Goal: Task Accomplishment & Management: Manage account settings

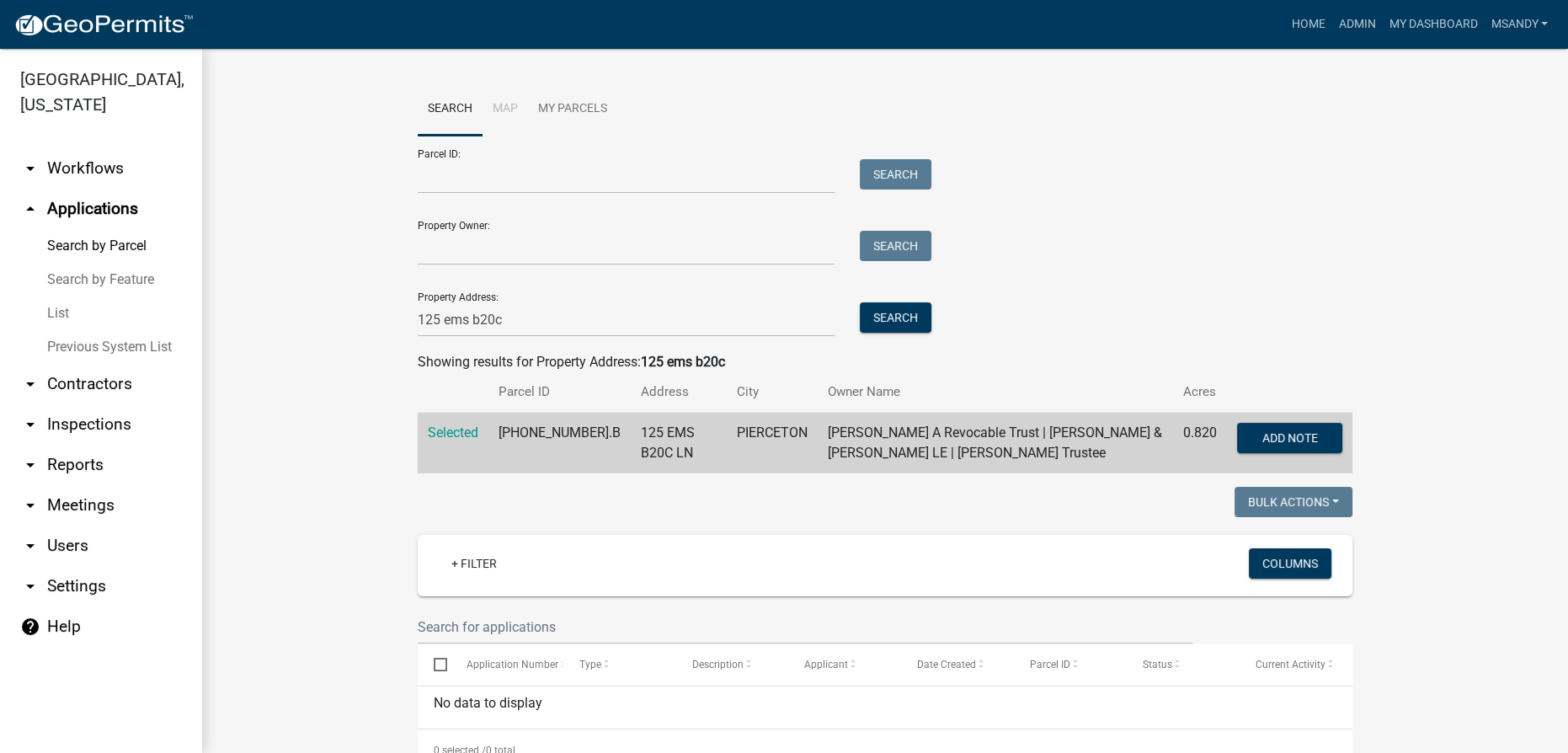
scroll to position [799, 0]
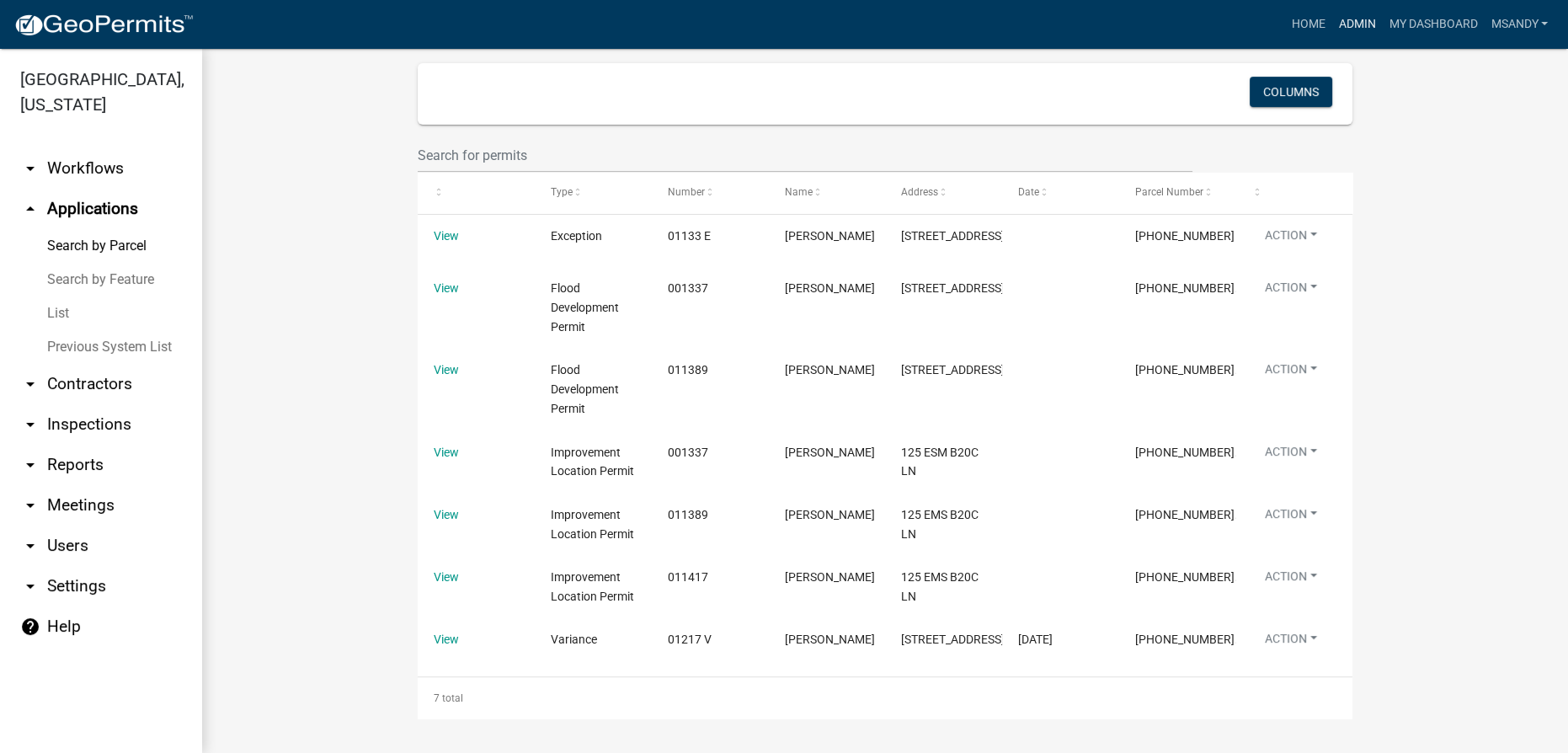
click at [1346, 20] on link "Admin" at bounding box center [1357, 25] width 51 height 32
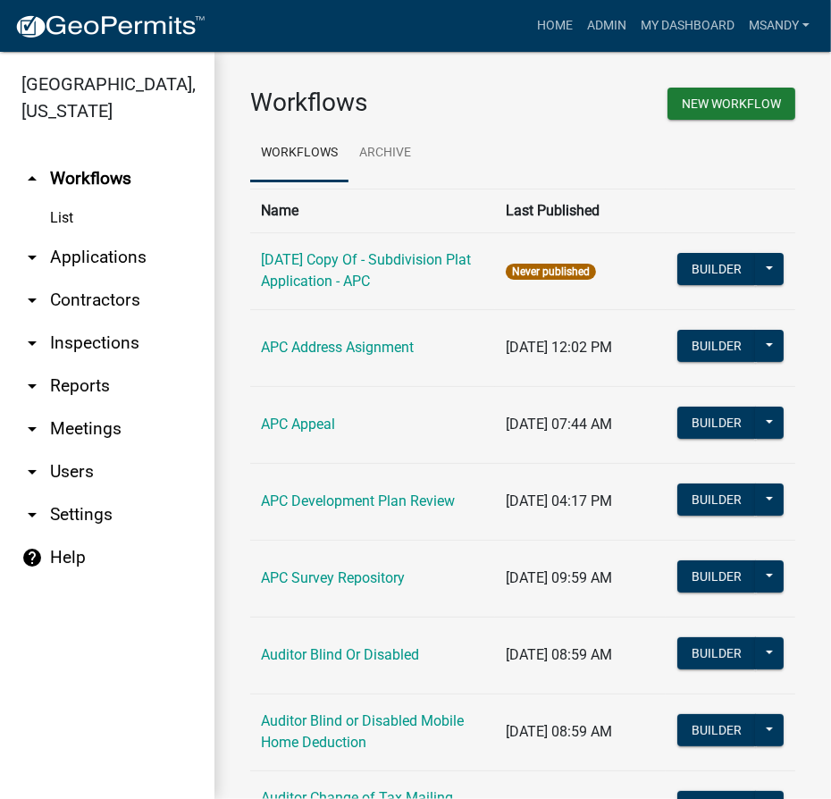
click at [109, 247] on link "arrow_drop_down Applications" at bounding box center [107, 257] width 214 height 43
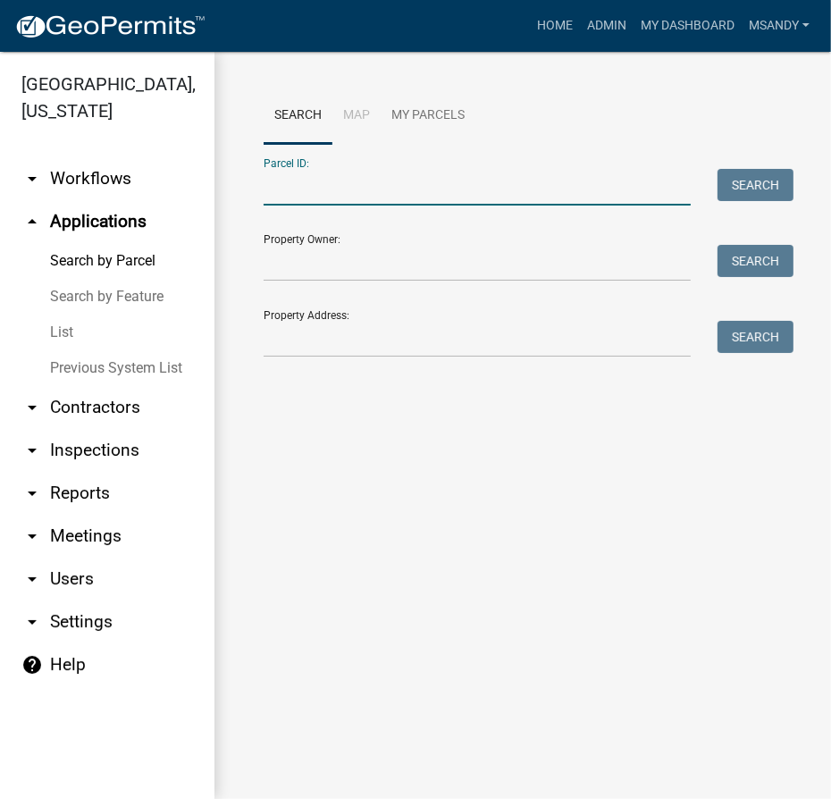
click at [273, 189] on input "Parcel ID:" at bounding box center [477, 187] width 427 height 37
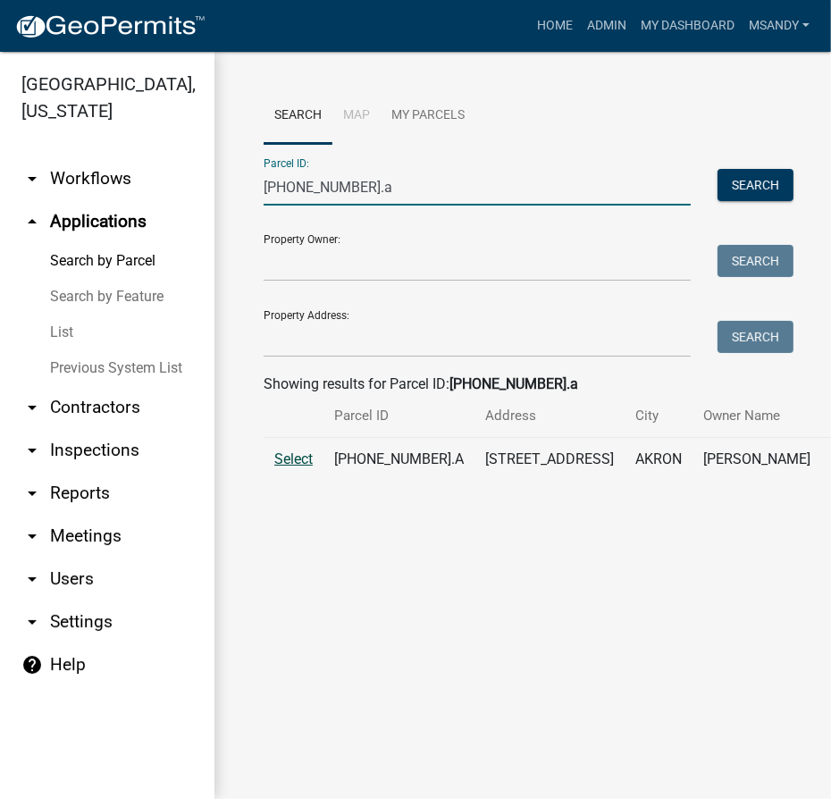
type input "025-143-030.a"
click at [286, 467] on span "Select" at bounding box center [293, 458] width 38 height 17
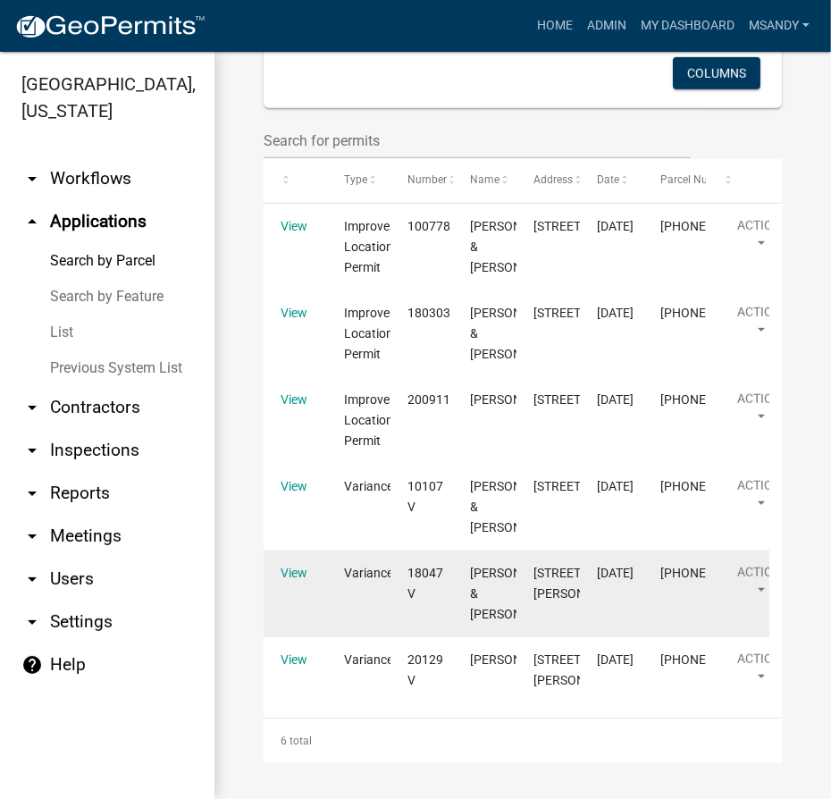
scroll to position [888, 0]
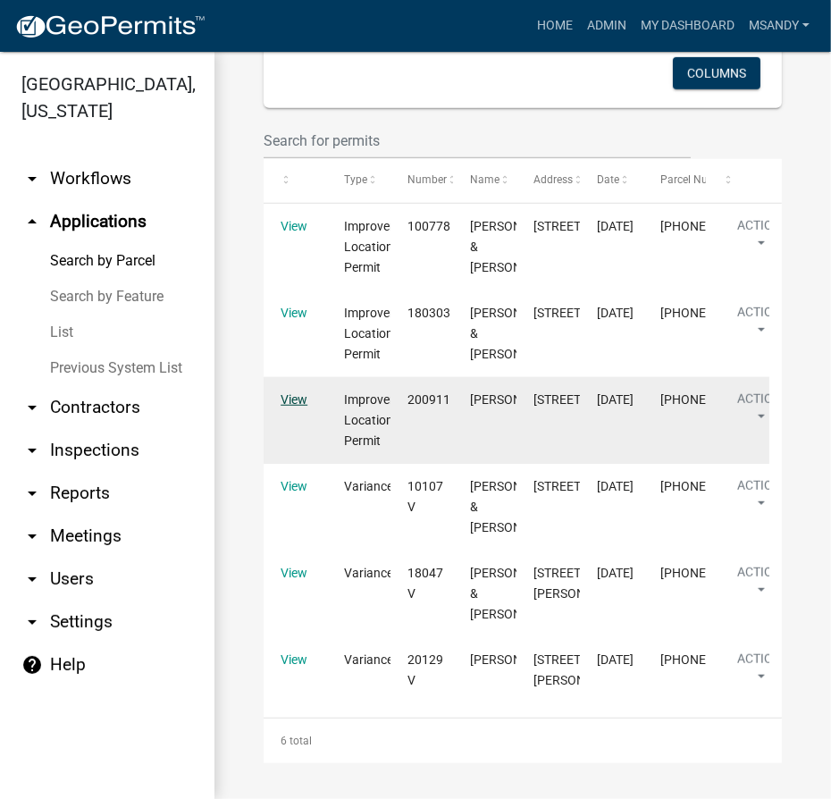
click at [290, 407] on link "View" at bounding box center [294, 399] width 27 height 14
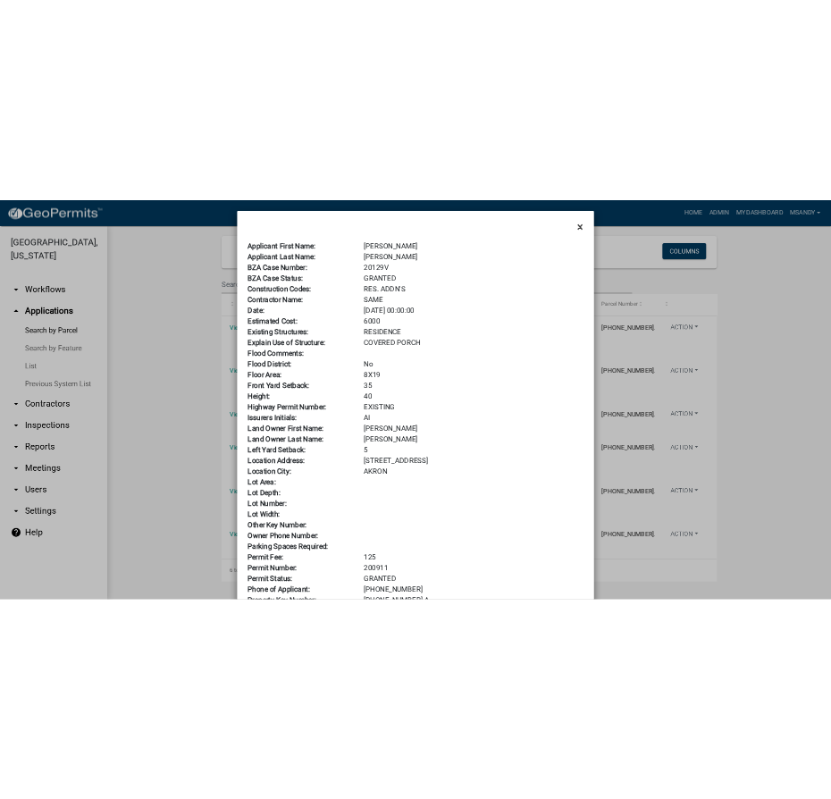
scroll to position [0, 0]
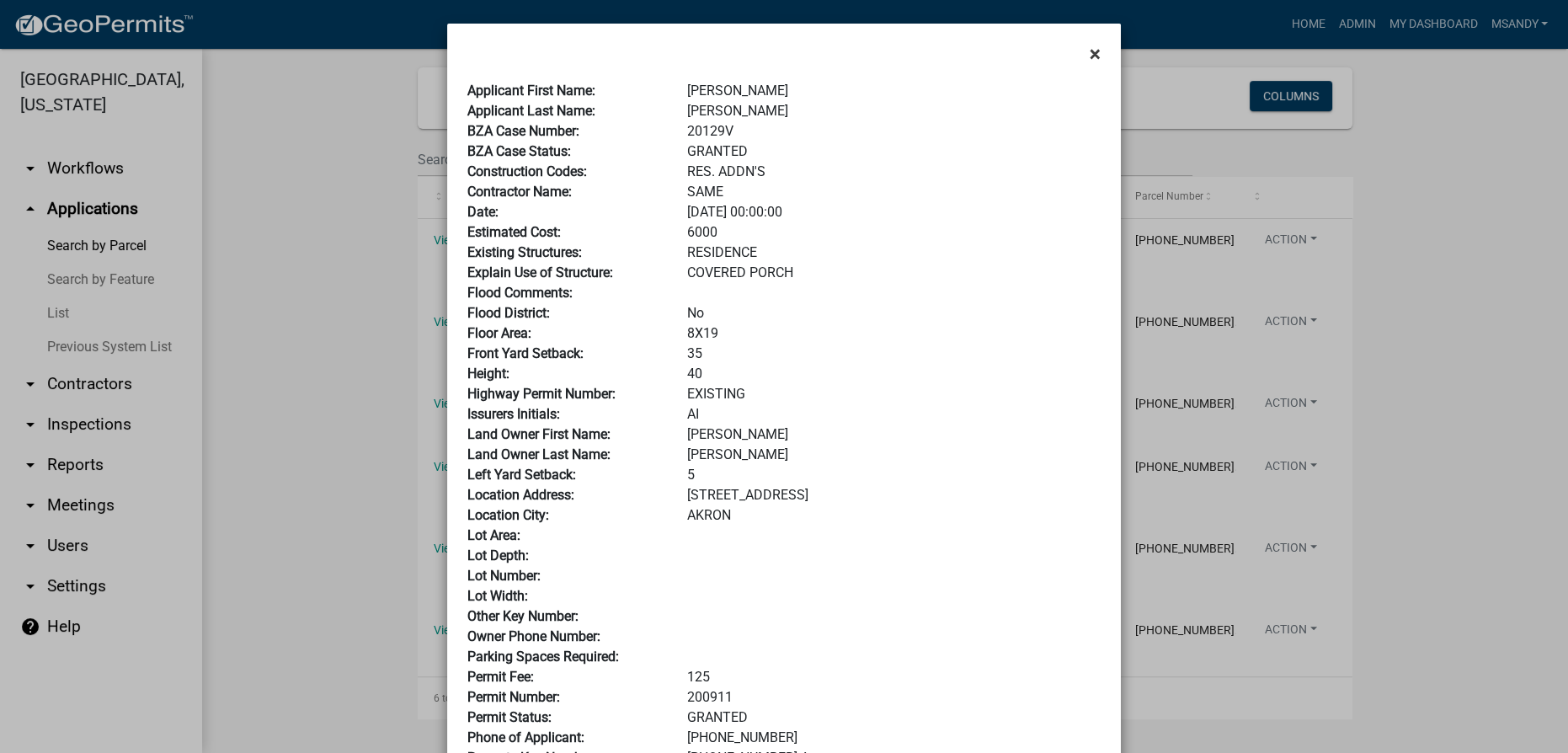
click at [1093, 55] on span "×" at bounding box center [1095, 54] width 11 height 24
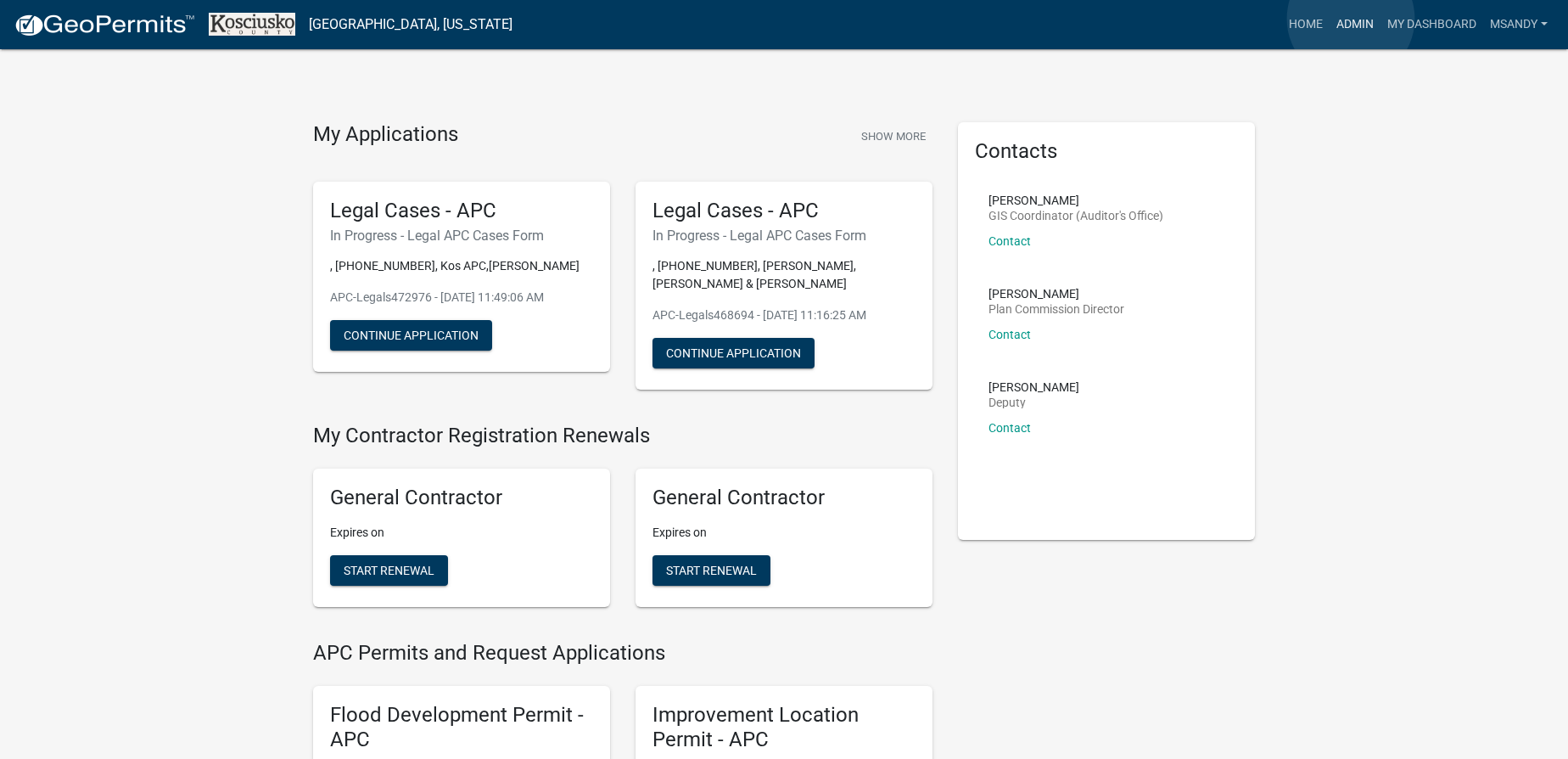
click at [1351, 19] on link "Admin" at bounding box center [1355, 25] width 51 height 32
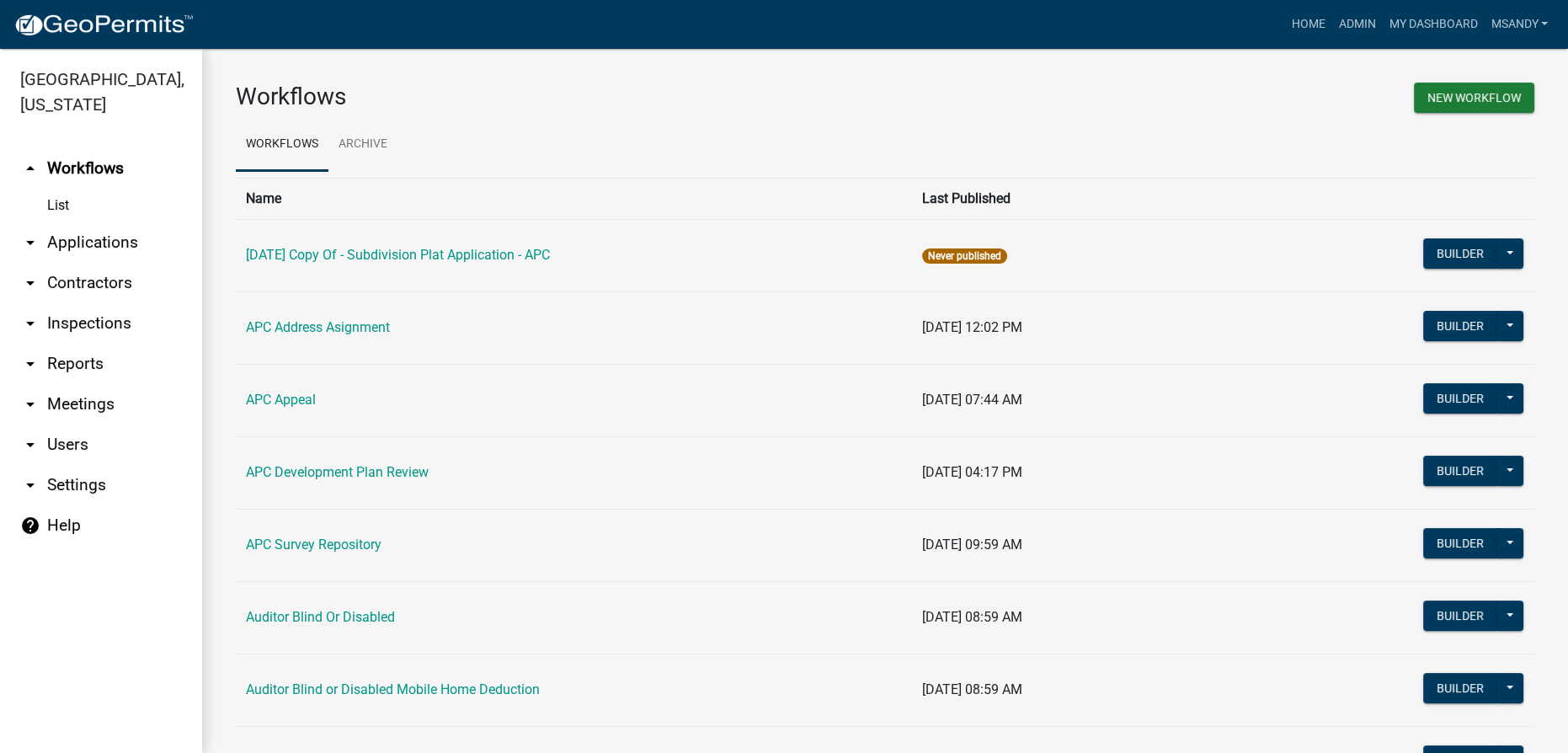
click at [82, 241] on link "arrow_drop_down Applications" at bounding box center [101, 242] width 202 height 41
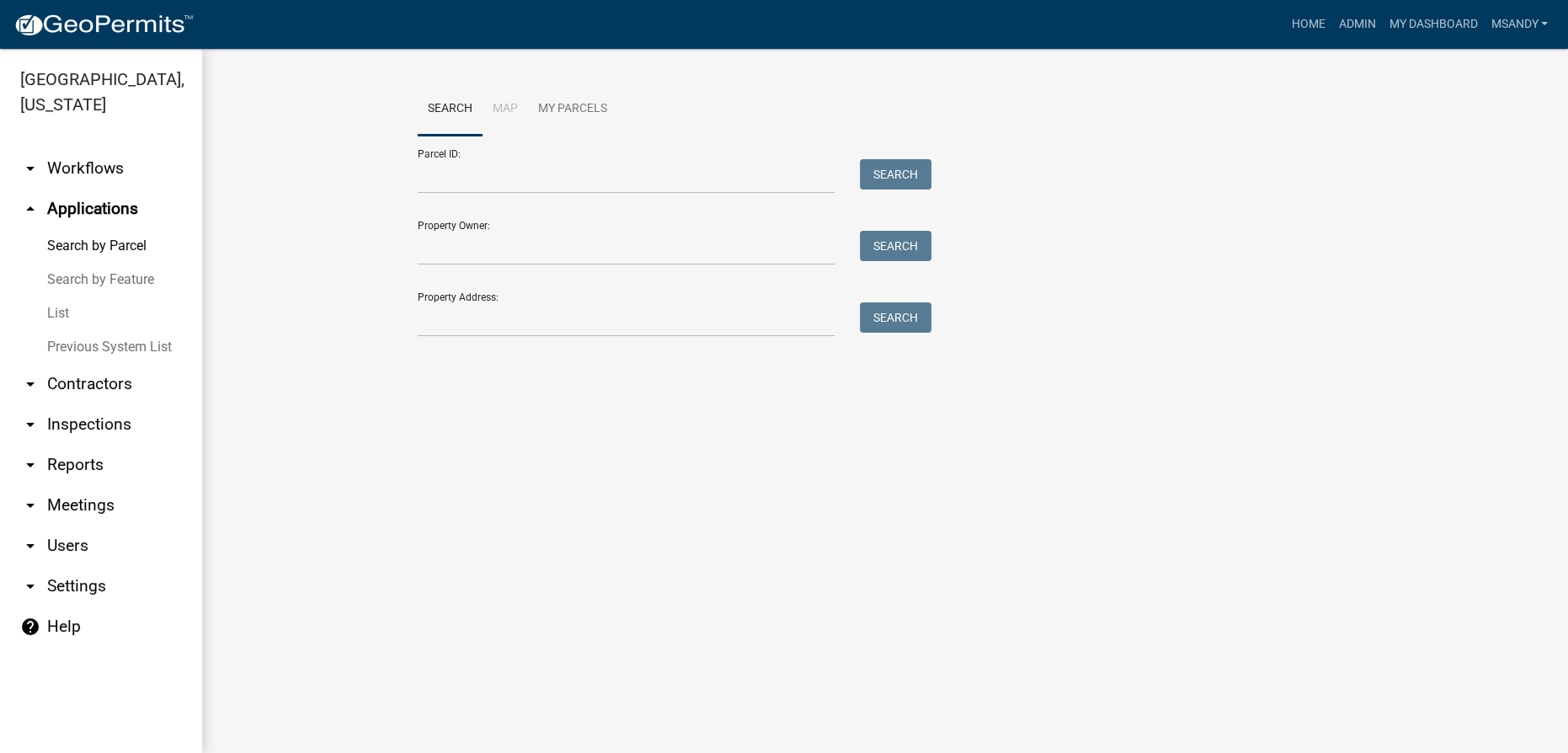
click at [61, 313] on link "List" at bounding box center [101, 314] width 202 height 34
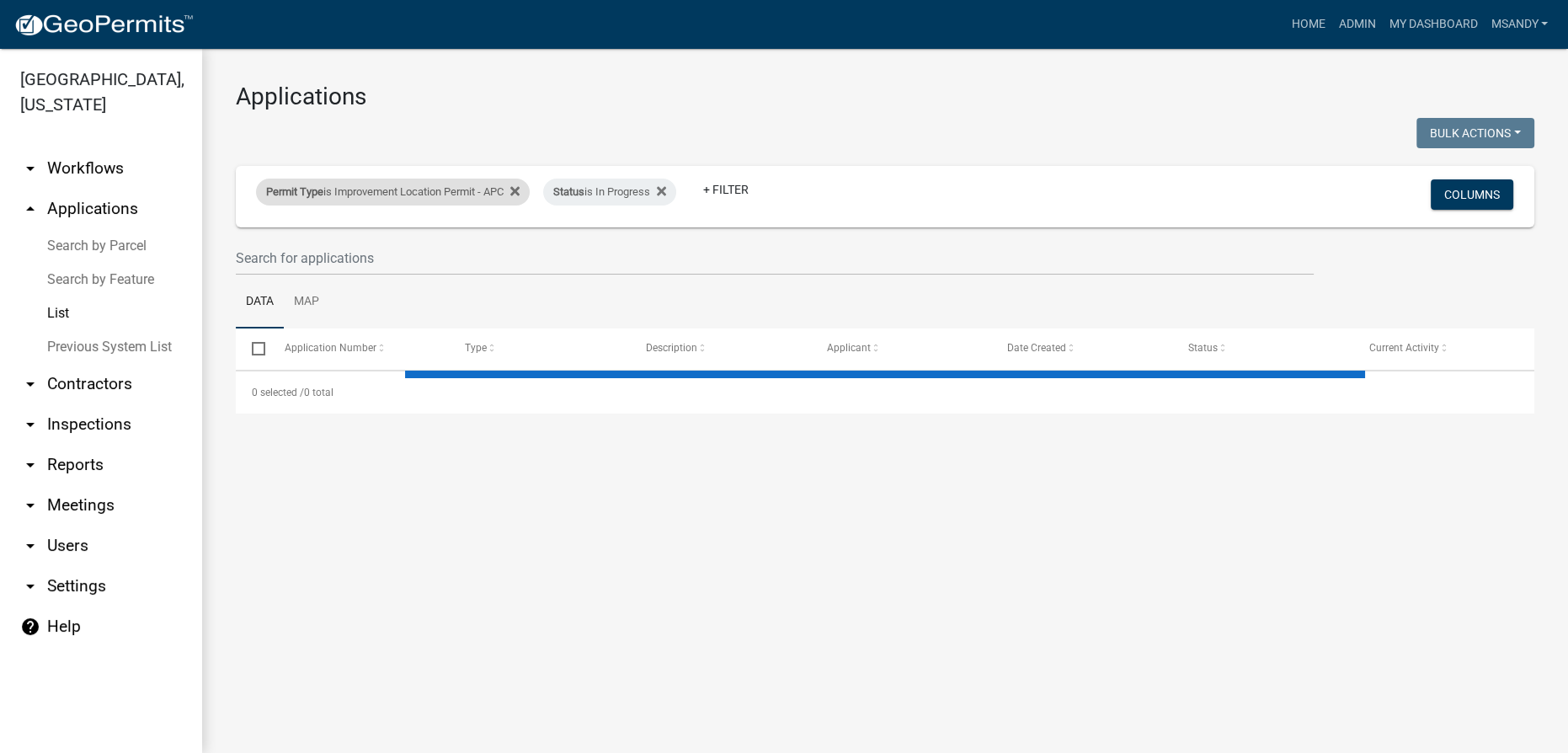
select select "3: 100"
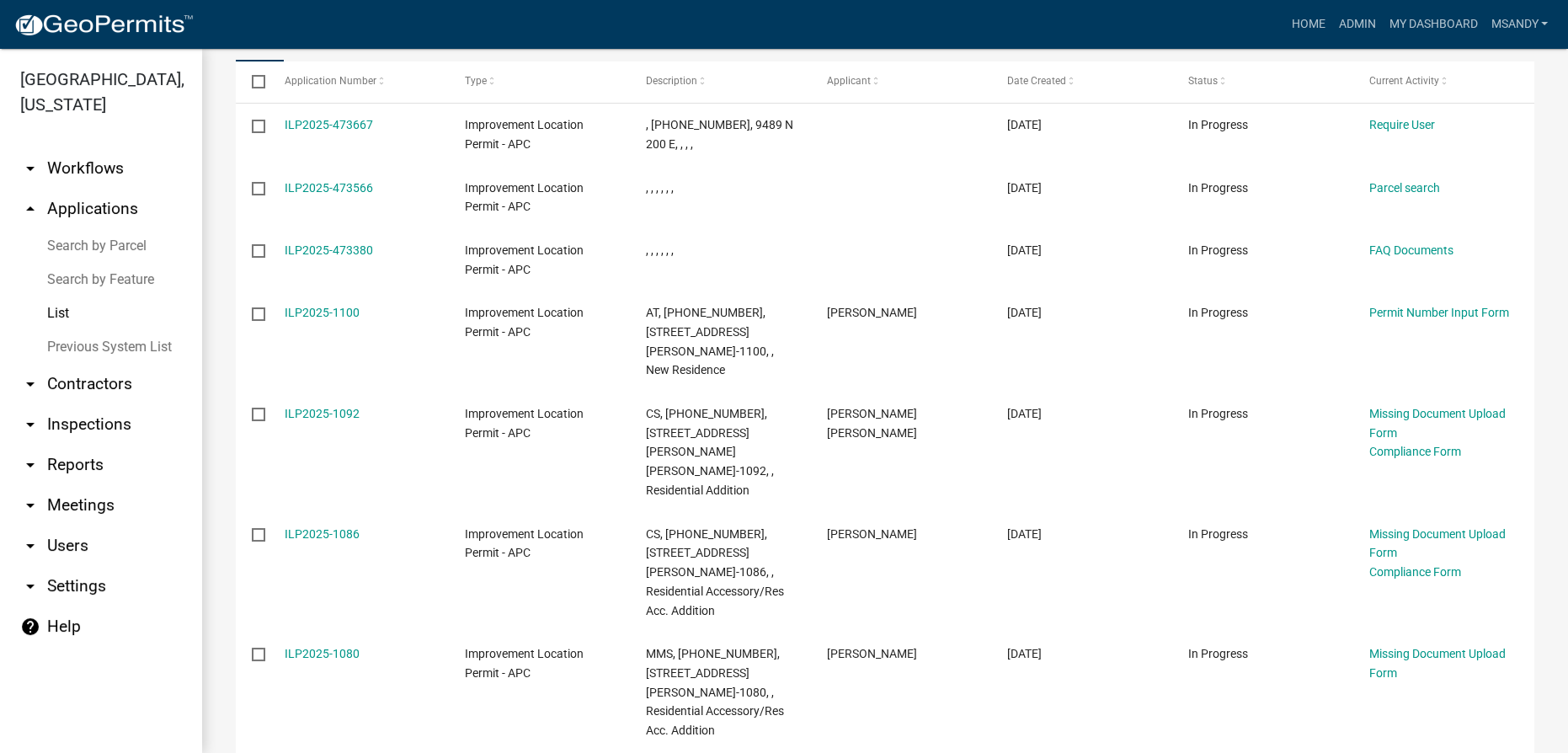
scroll to position [38, 0]
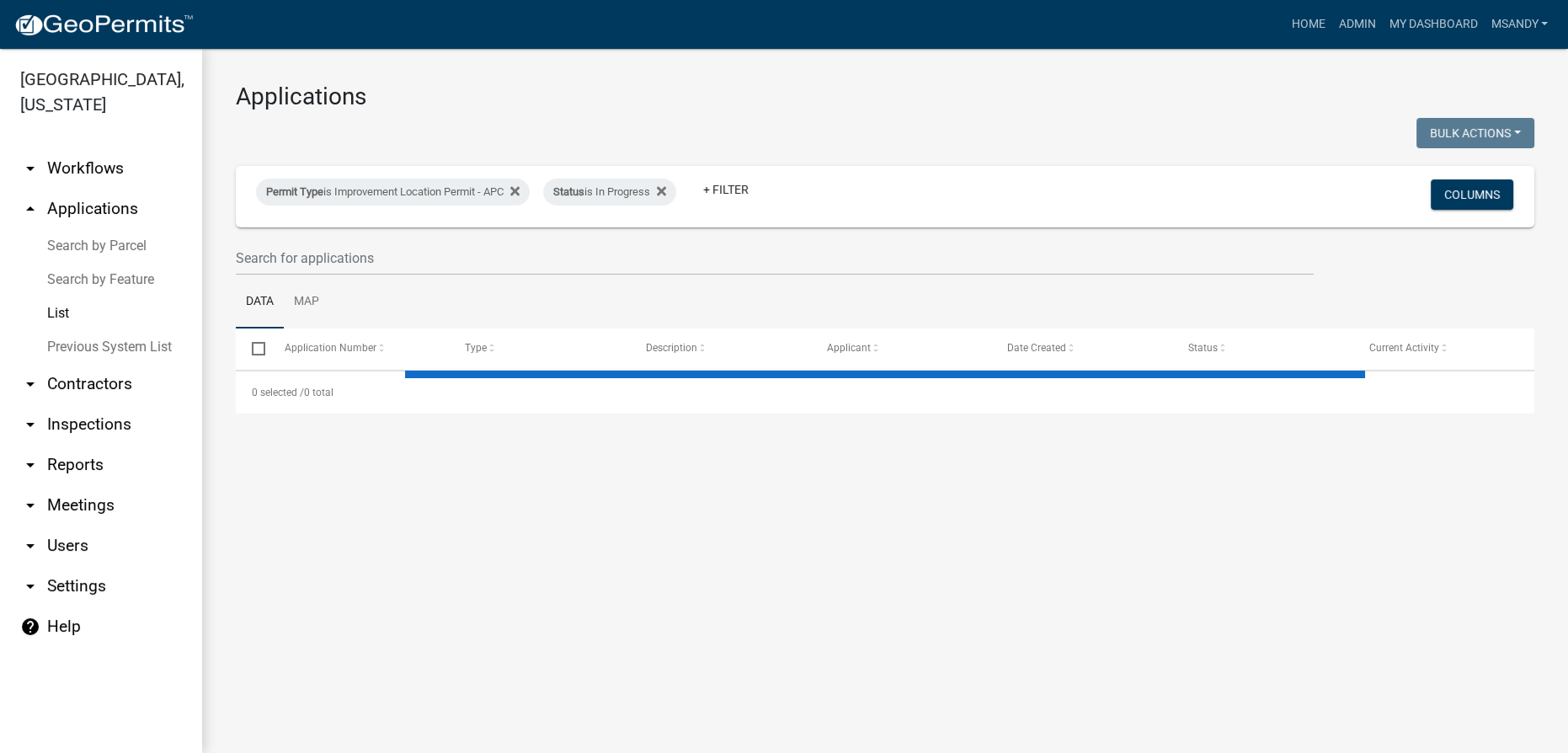
select select "3: 100"
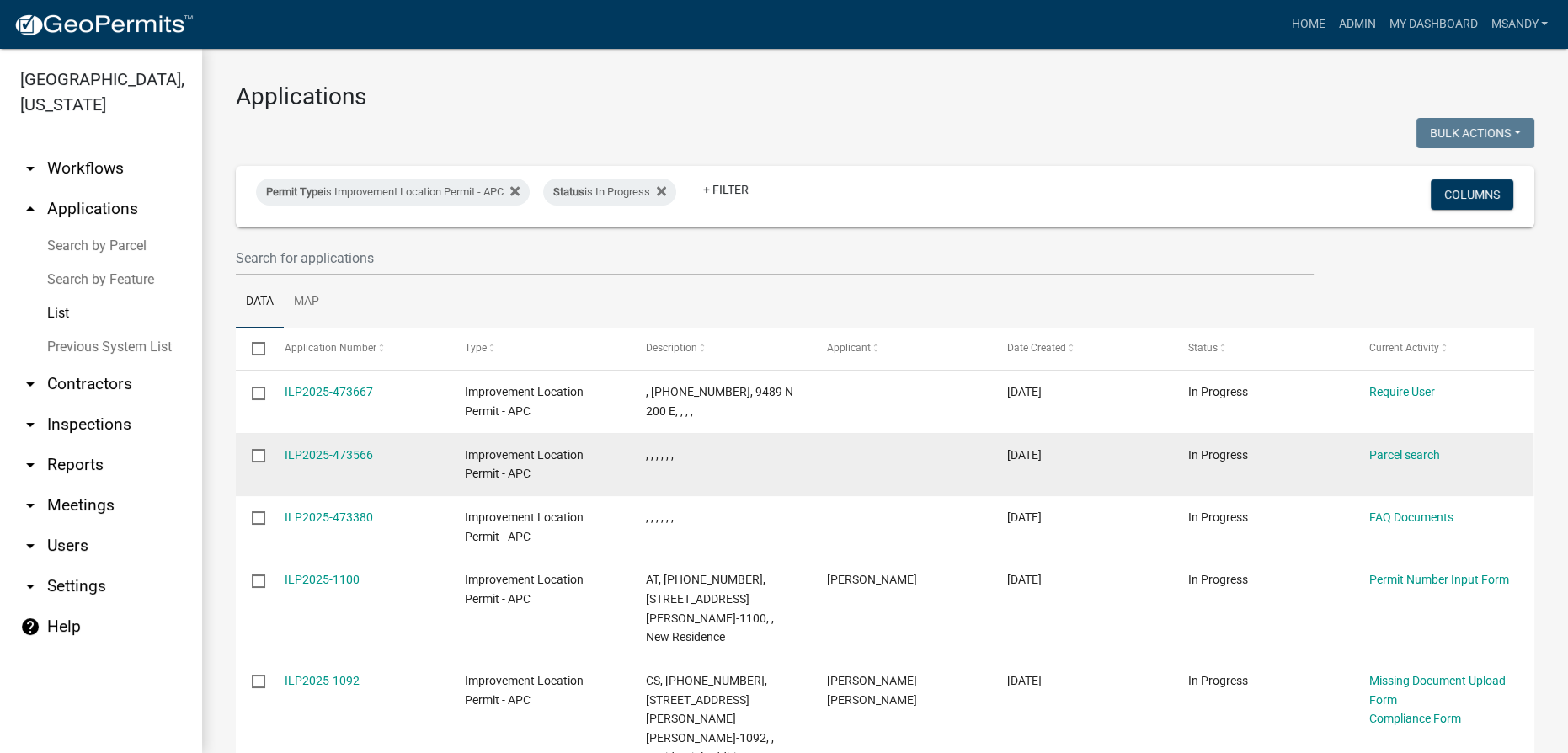
click at [263, 452] on input "checkbox" at bounding box center [257, 454] width 11 height 11
checkbox input "true"
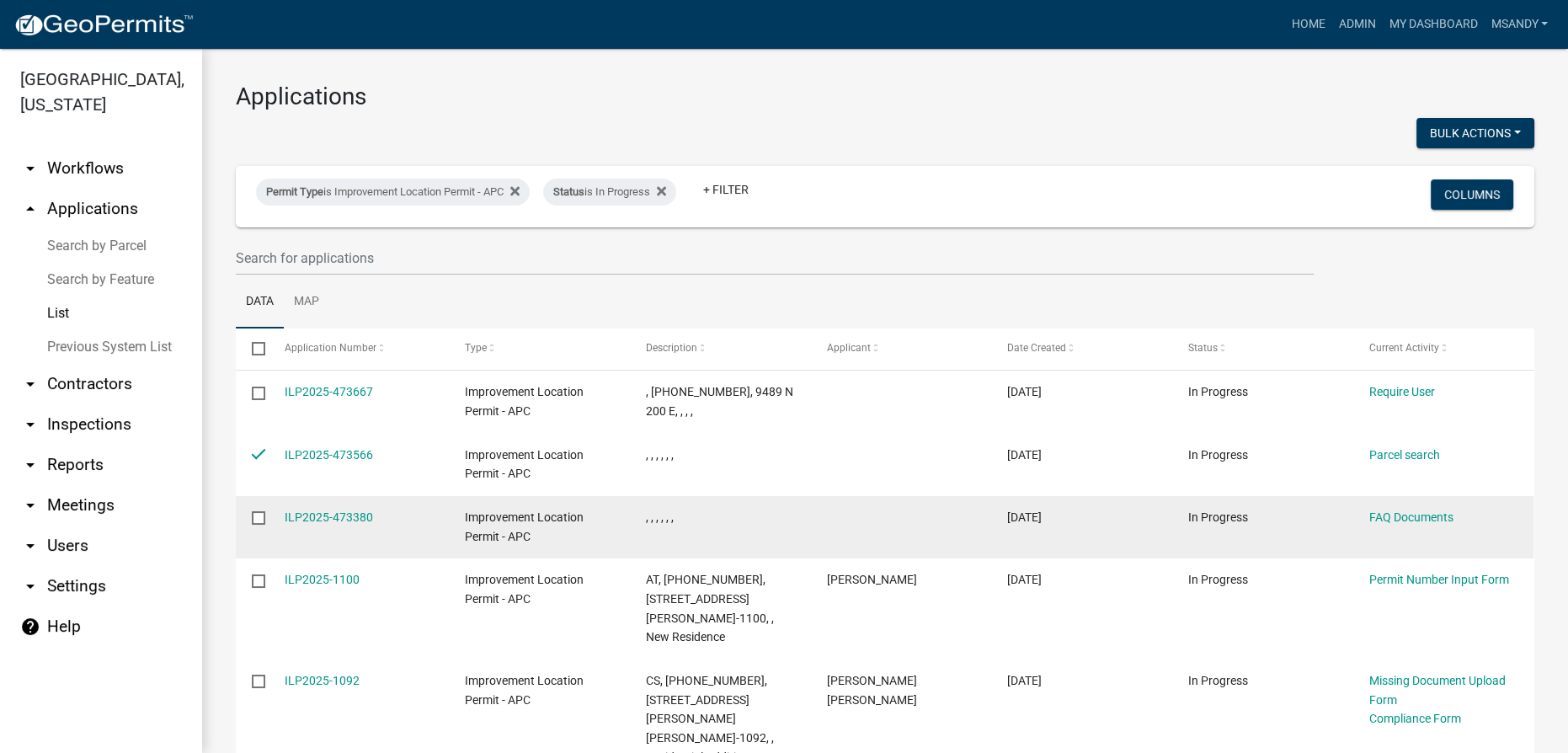
click at [253, 510] on datatable-body-cell at bounding box center [252, 527] width 32 height 62
click at [253, 516] on input "checkbox" at bounding box center [257, 516] width 11 height 11
checkbox input "true"
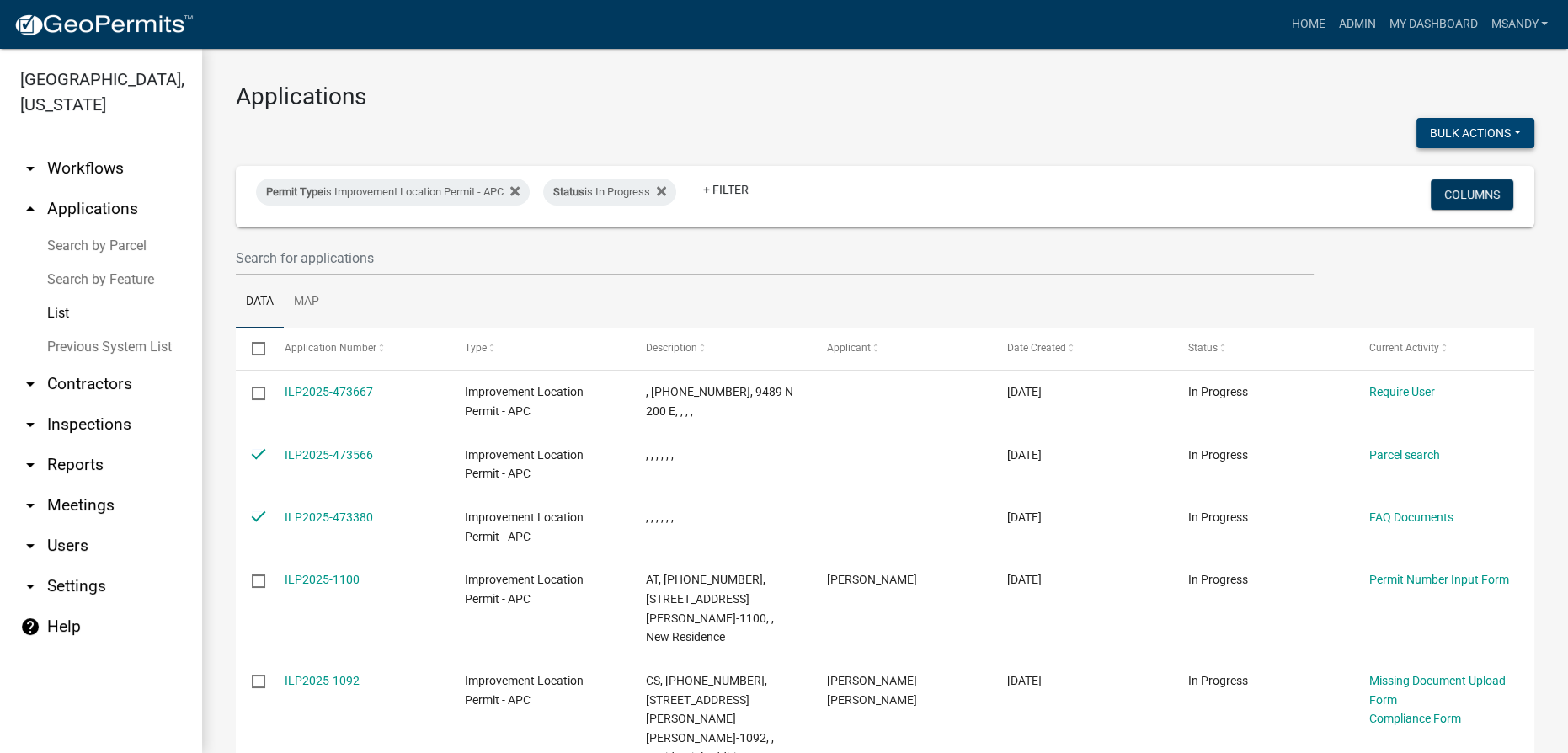
click at [1427, 138] on button "Bulk Actions" at bounding box center [1475, 133] width 118 height 30
click at [1428, 172] on button "Void" at bounding box center [1466, 176] width 135 height 41
checkbox input "false"
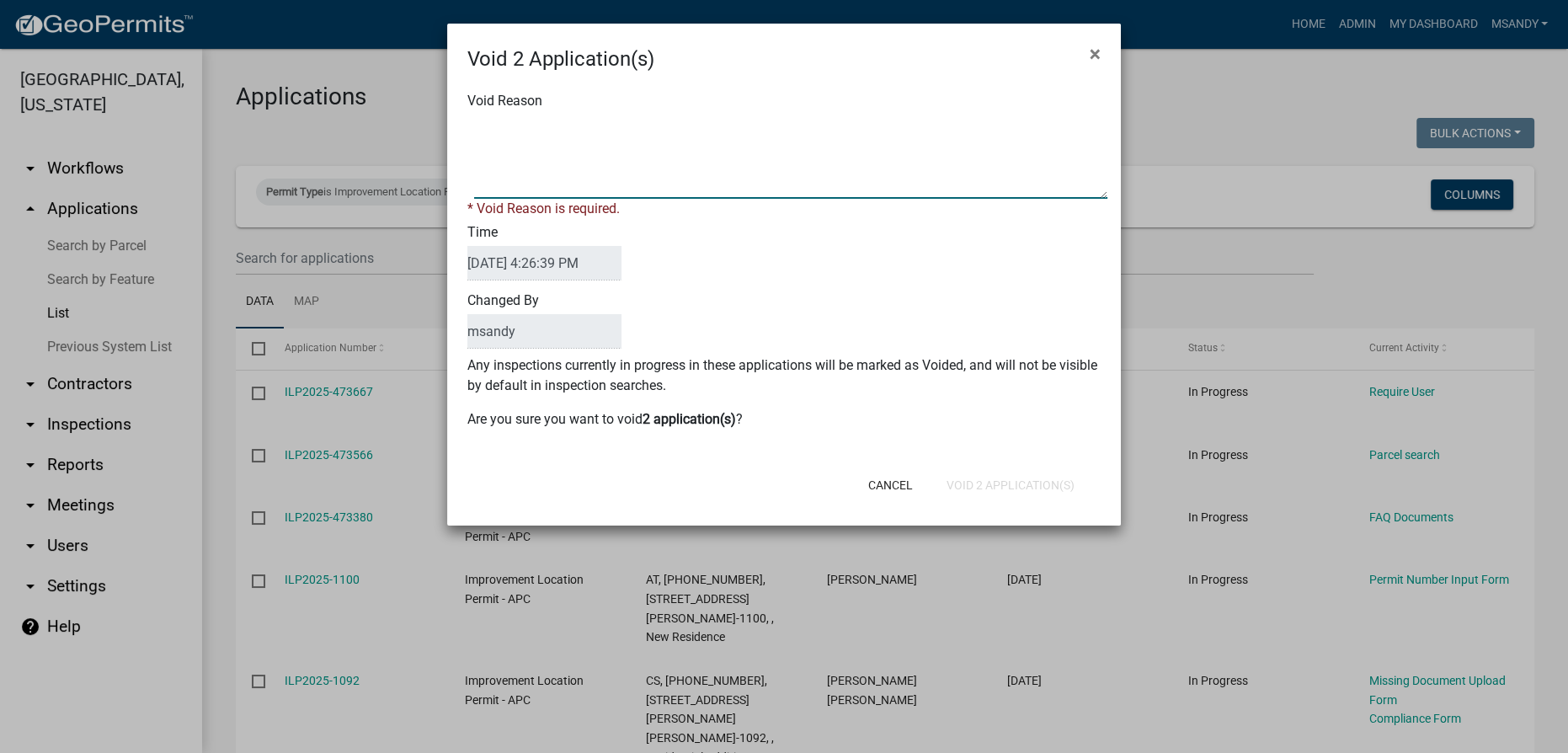
click at [954, 154] on textarea "Void Reason" at bounding box center [791, 156] width 633 height 84
type textarea "Incomplete"
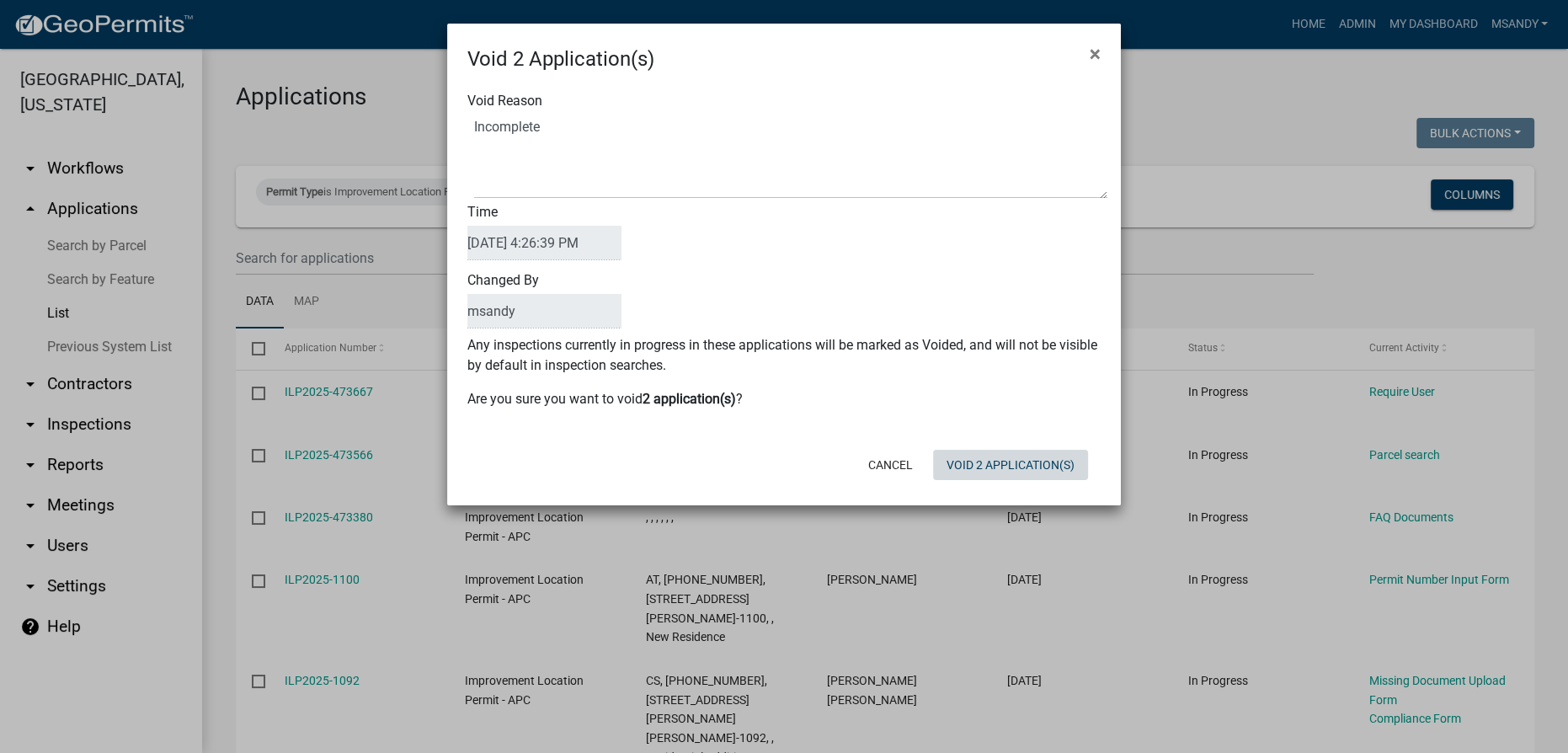
click at [1005, 481] on div "Cancel Void 2 Application(s)" at bounding box center [893, 465] width 416 height 43
click at [992, 457] on button "Void 2 Application(s)" at bounding box center [1010, 465] width 155 height 30
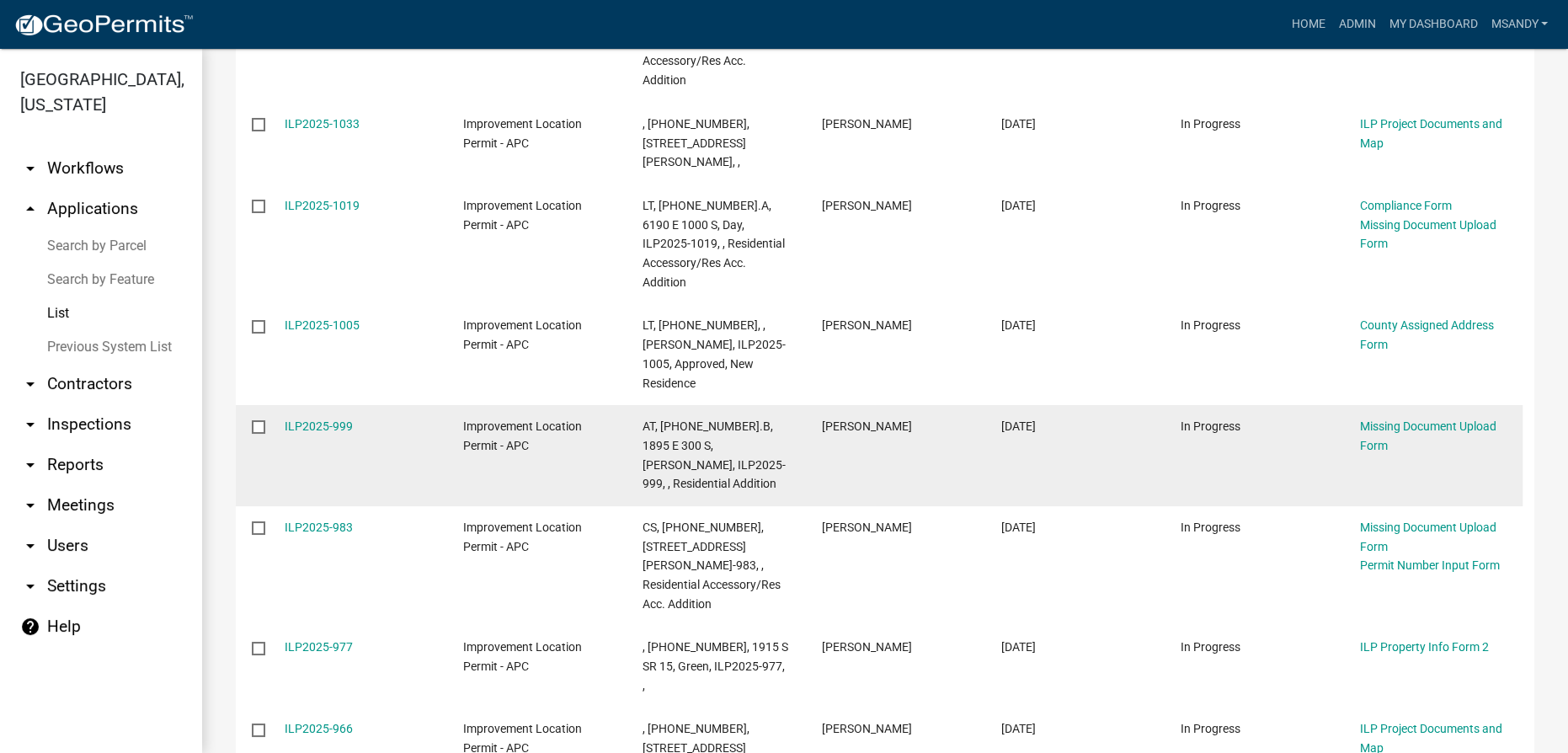
scroll to position [1674, 0]
